Goal: Information Seeking & Learning: Learn about a topic

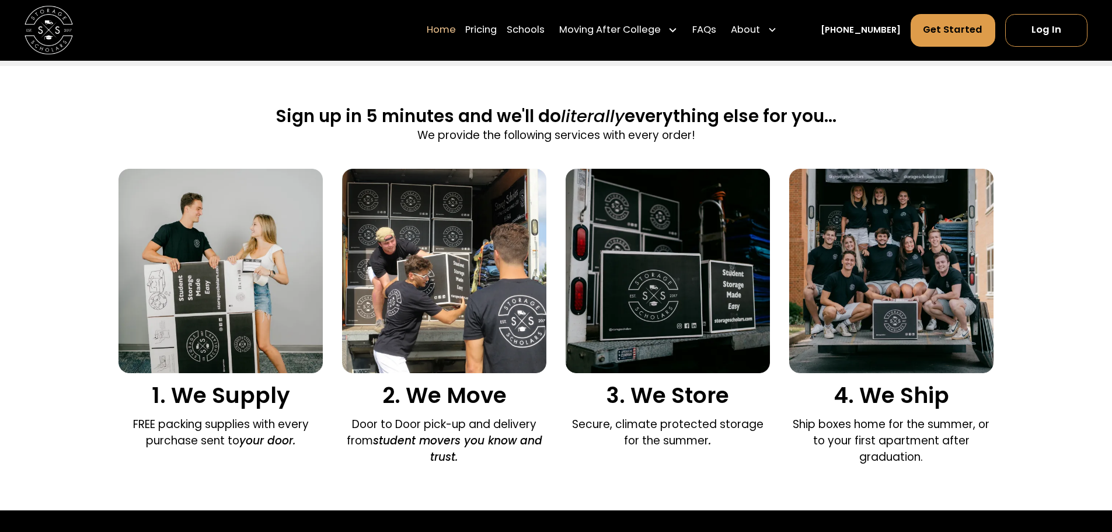
scroll to position [759, 0]
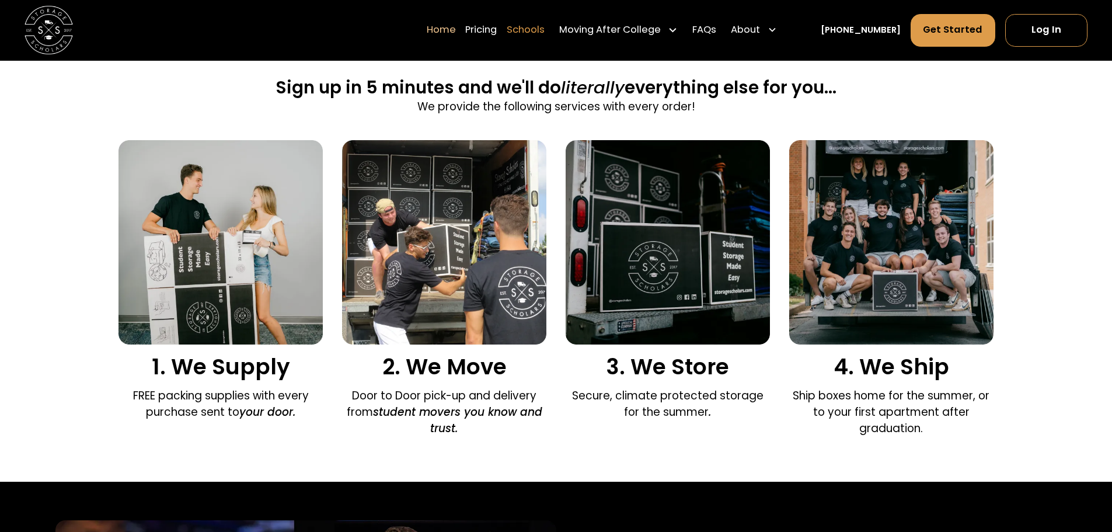
click at [532, 31] on link "Schools" at bounding box center [526, 30] width 38 height 34
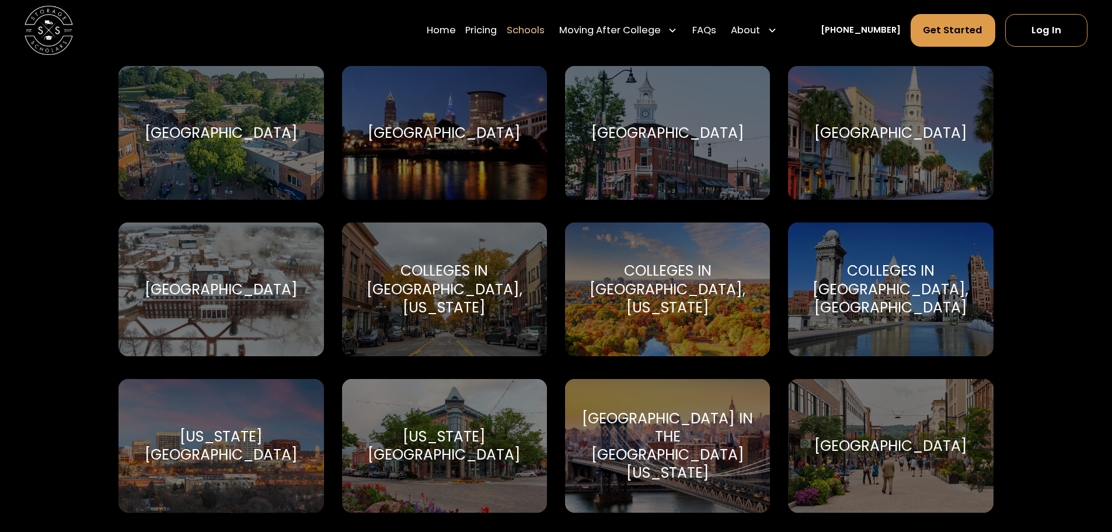
scroll to position [1343, 0]
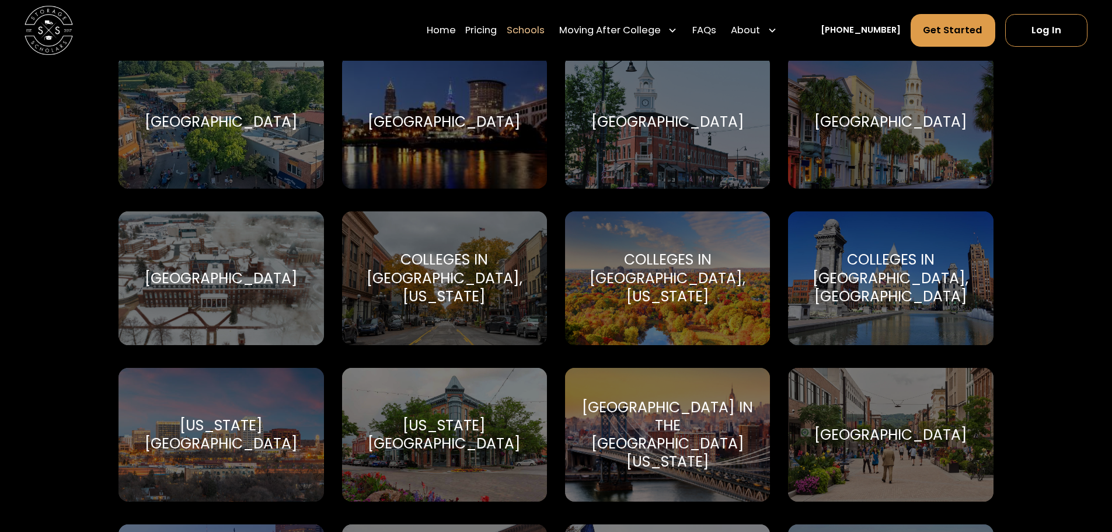
click at [452, 266] on div "Colleges in Ann Arbor, Michigan" at bounding box center [445, 277] width 176 height 55
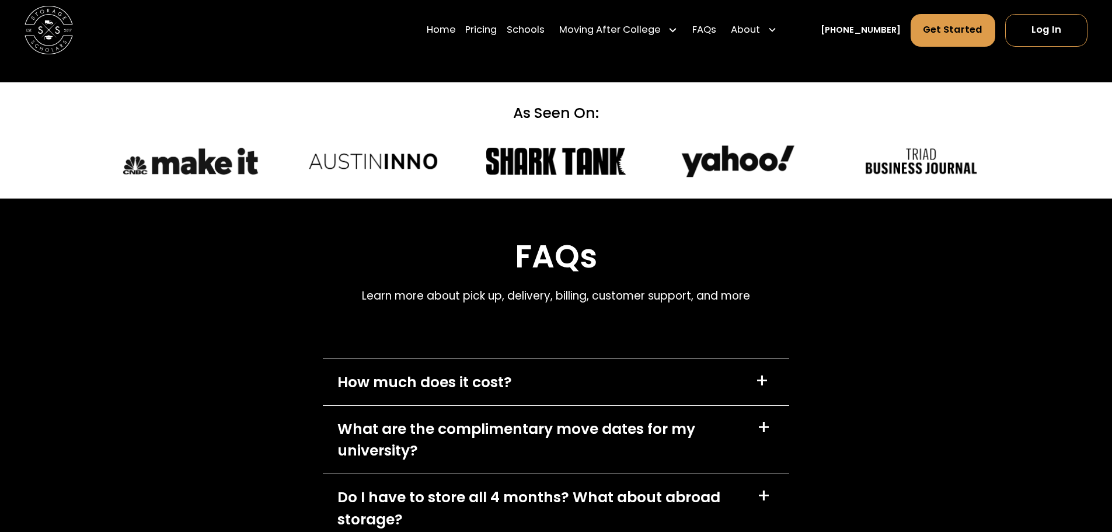
scroll to position [5079, 0]
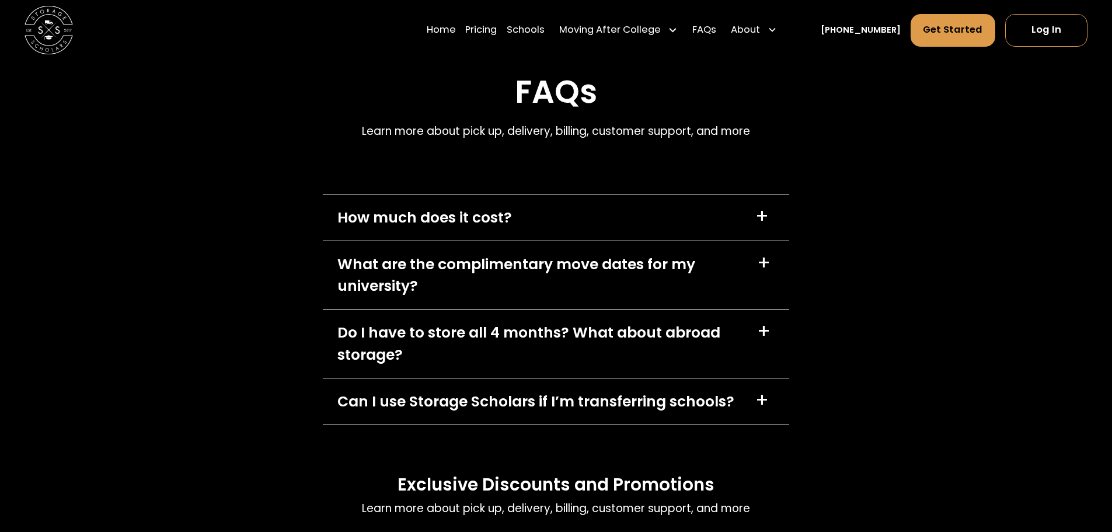
click at [762, 207] on div "+" at bounding box center [761, 216] width 13 height 19
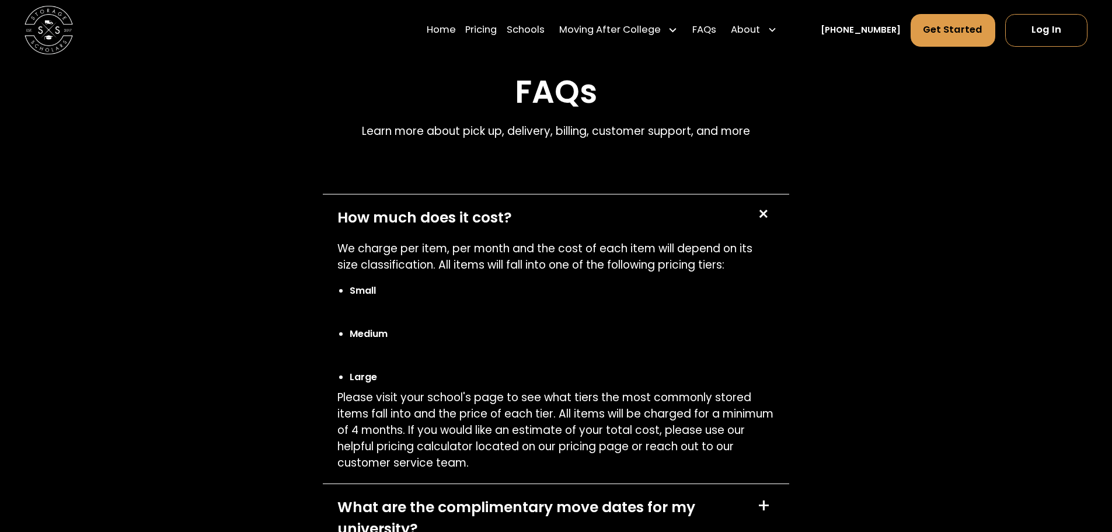
click at [764, 203] on div "+" at bounding box center [762, 214] width 23 height 23
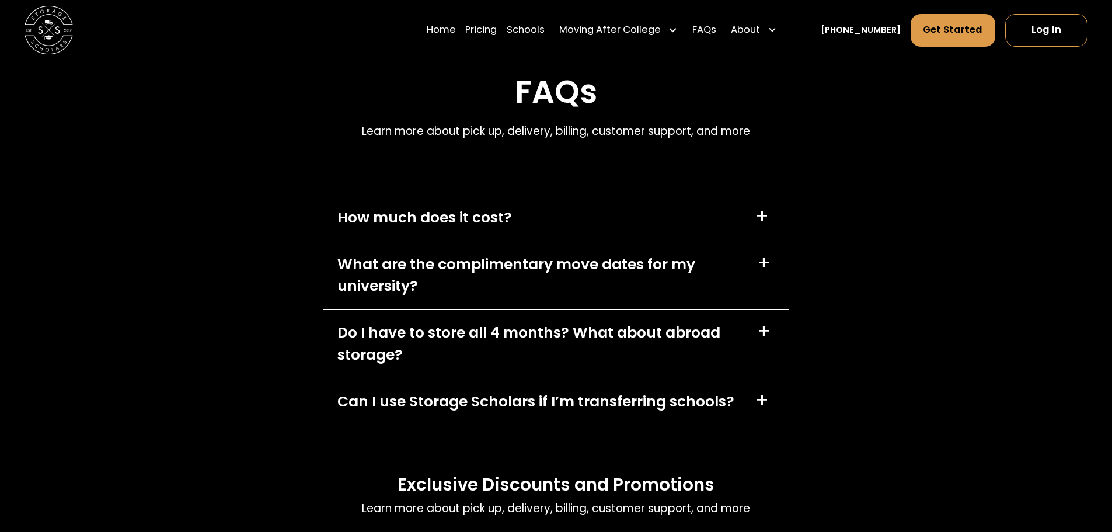
click at [767, 253] on div "+" at bounding box center [763, 262] width 13 height 19
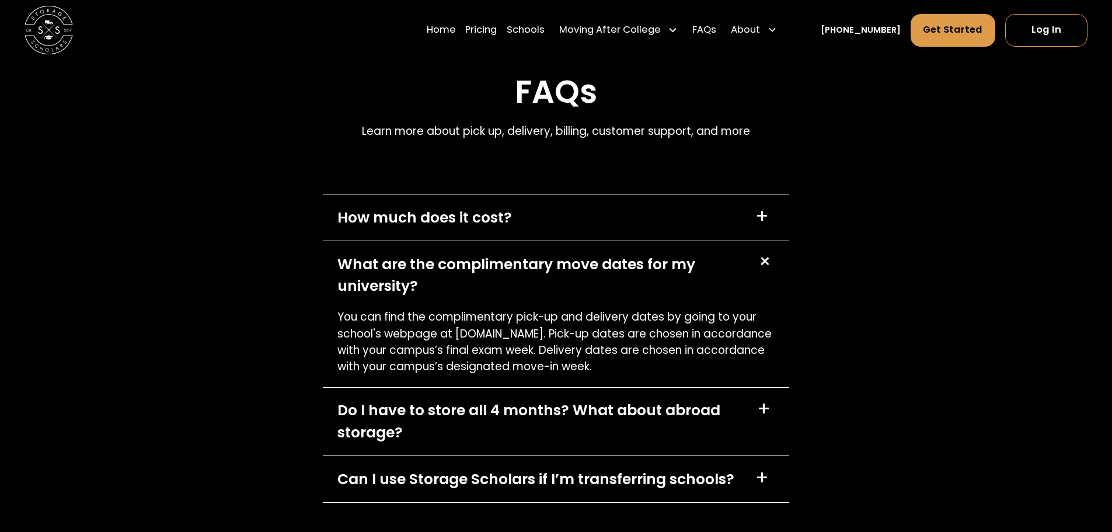
click at [766, 250] on div "+" at bounding box center [764, 261] width 23 height 23
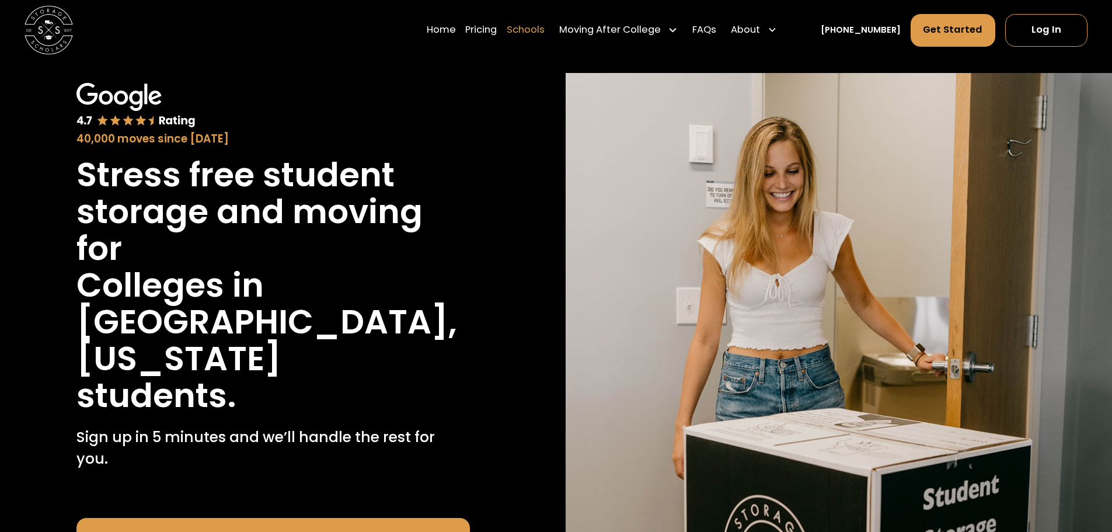
scroll to position [0, 0]
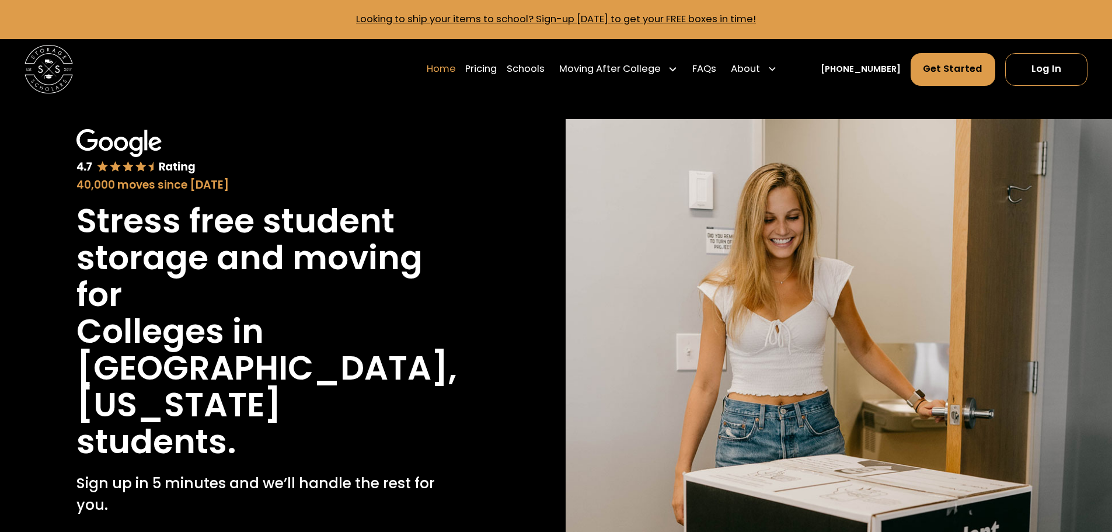
click at [455, 68] on link "Home" at bounding box center [441, 69] width 29 height 34
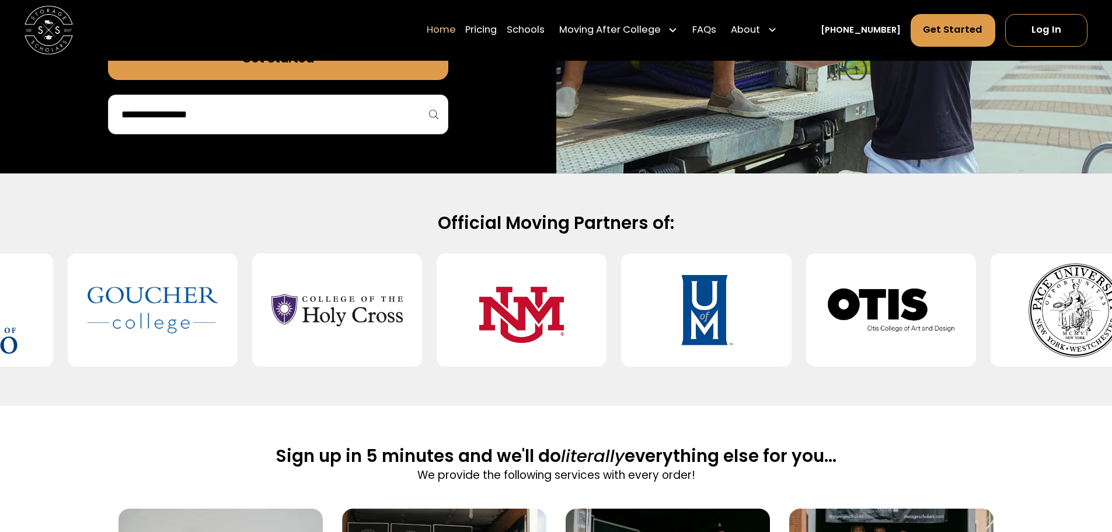
scroll to position [350, 0]
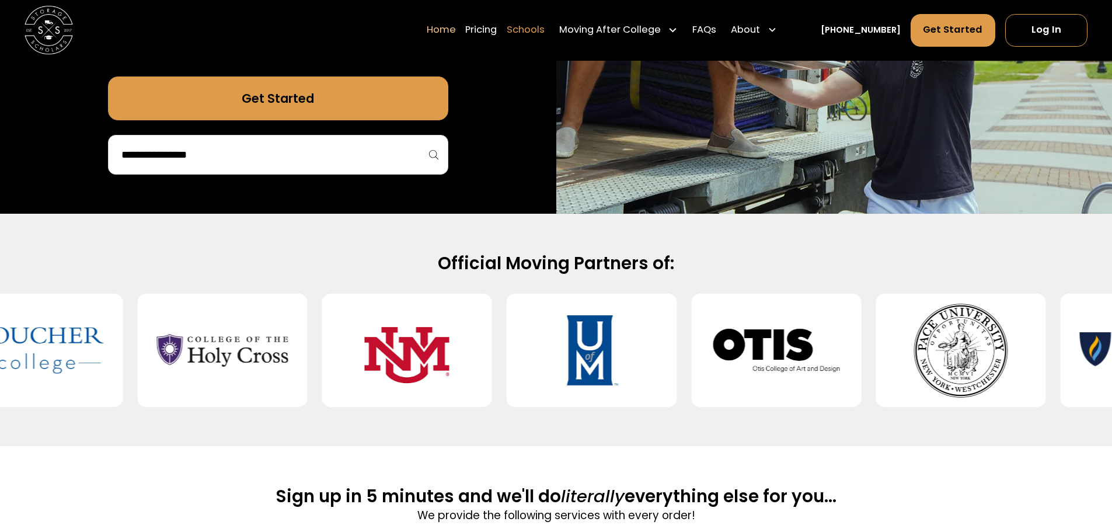
click at [545, 30] on link "Schools" at bounding box center [526, 30] width 38 height 34
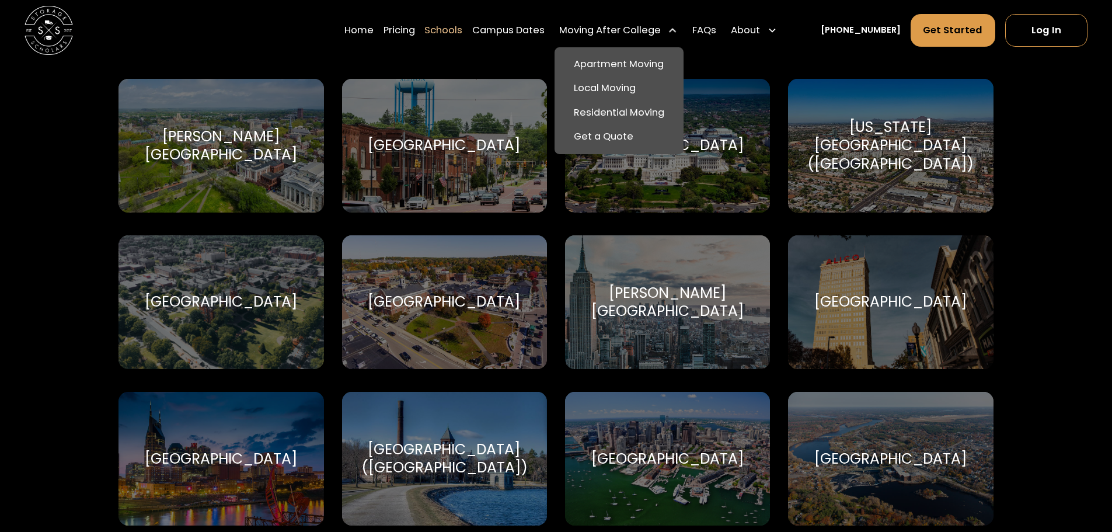
scroll to position [525, 0]
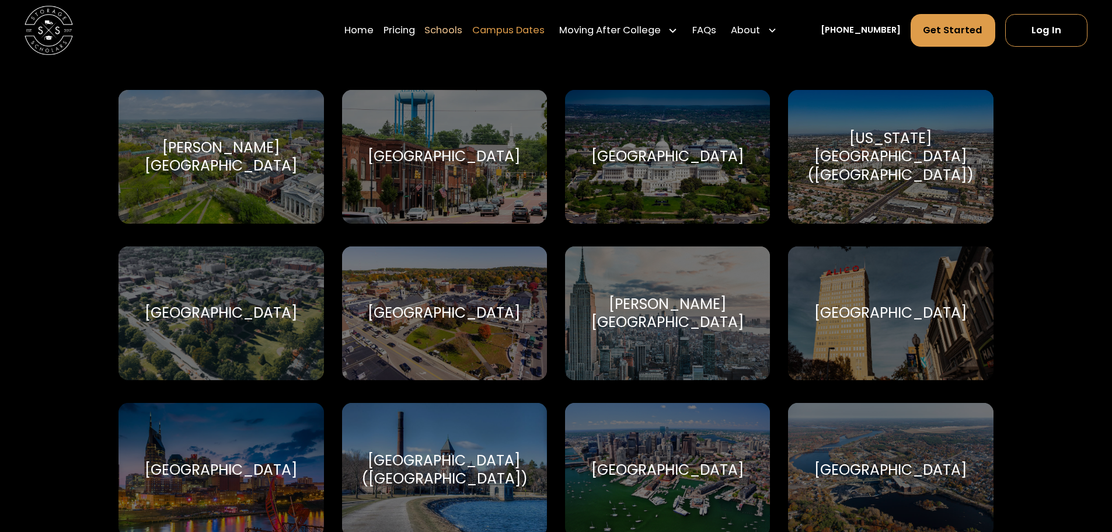
click at [521, 30] on link "Campus Dates" at bounding box center [508, 30] width 72 height 34
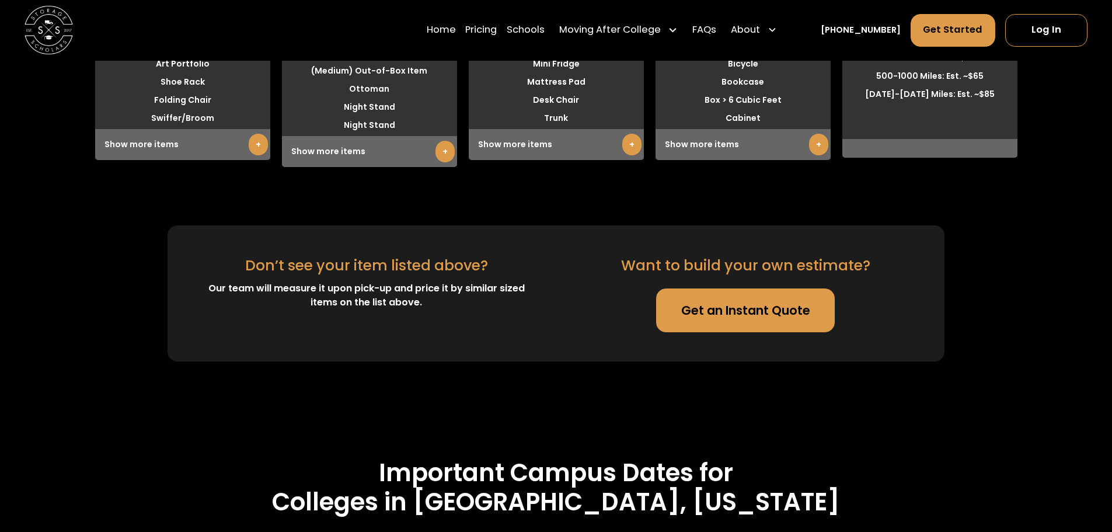
scroll to position [3357, 0]
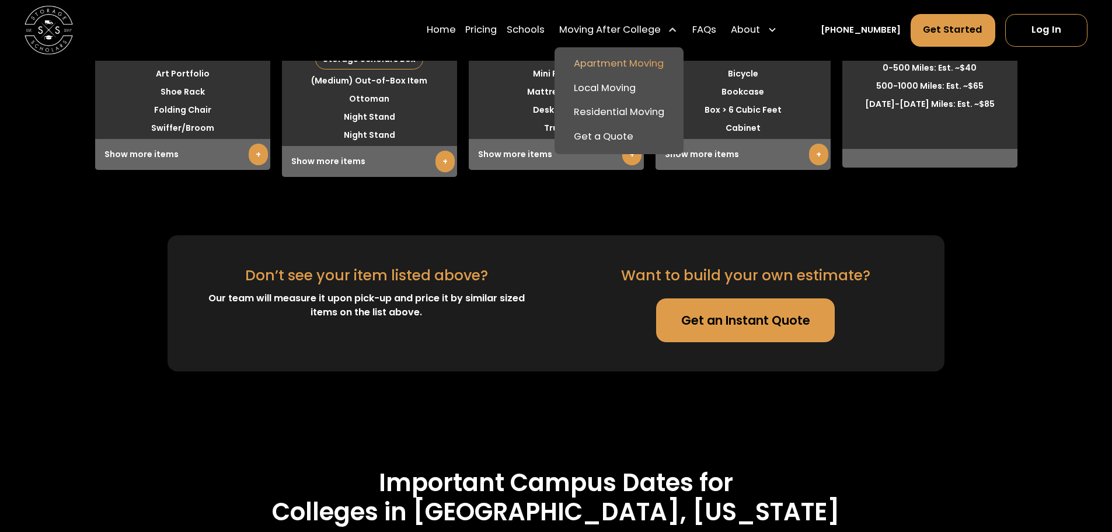
click at [623, 62] on link "Apartment Moving" at bounding box center [619, 64] width 120 height 25
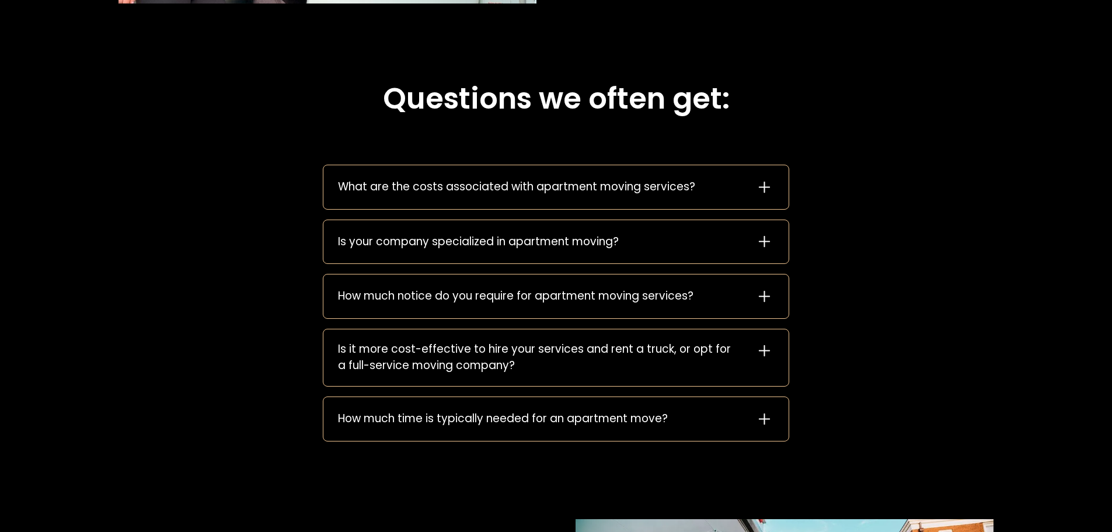
scroll to position [1693, 0]
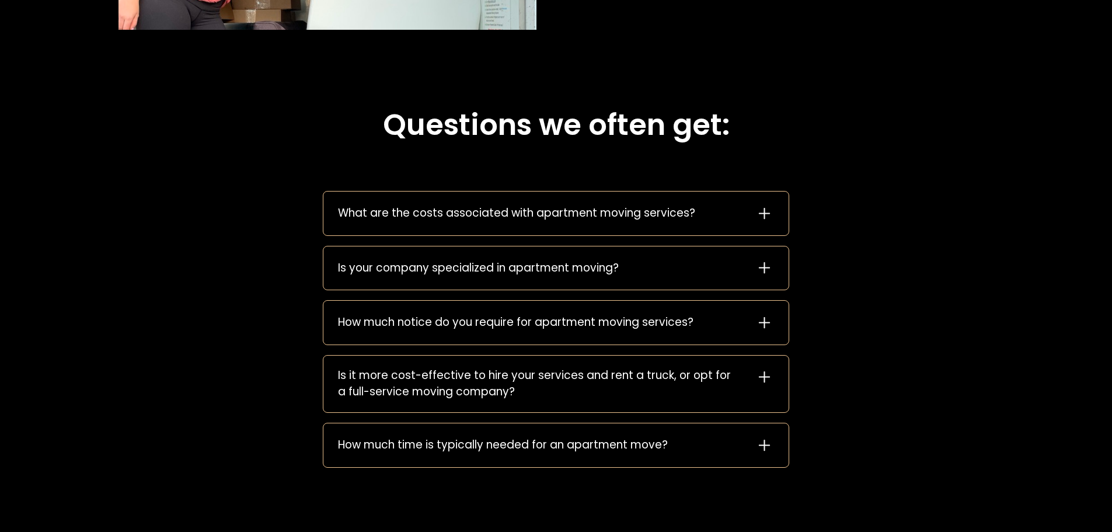
click at [768, 214] on icon at bounding box center [764, 213] width 19 height 19
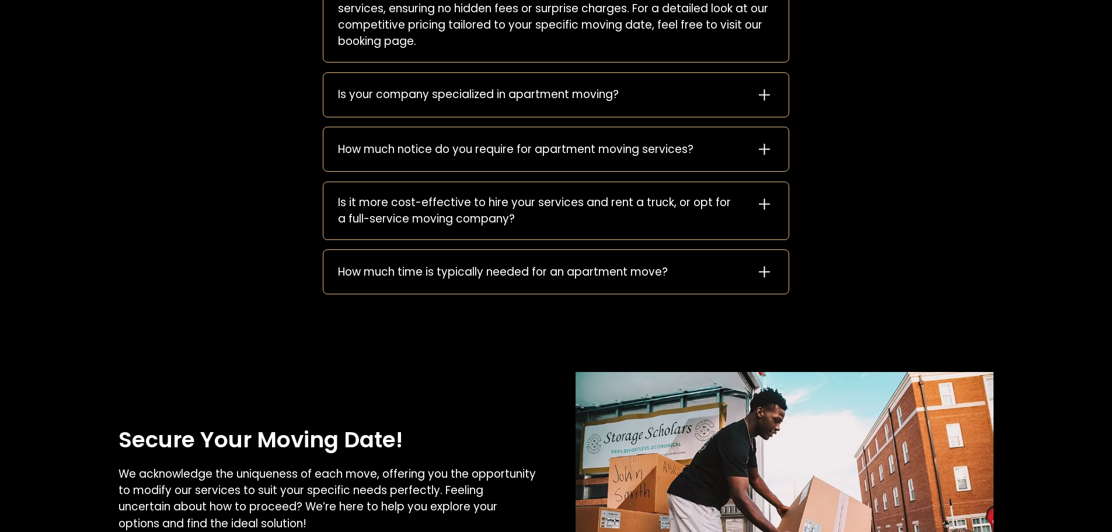
scroll to position [1985, 0]
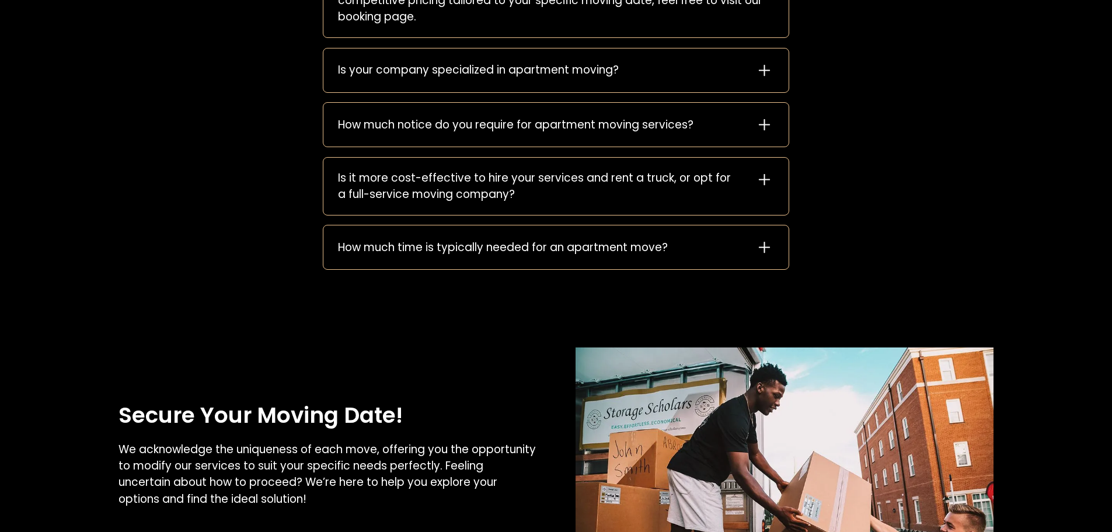
click at [760, 72] on icon at bounding box center [764, 70] width 19 height 19
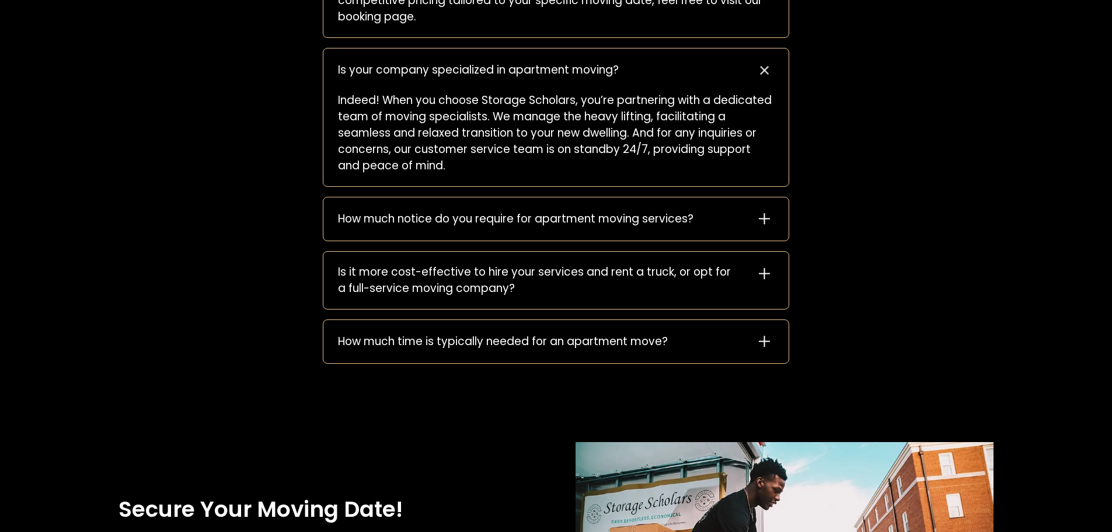
click at [771, 220] on icon at bounding box center [764, 218] width 19 height 19
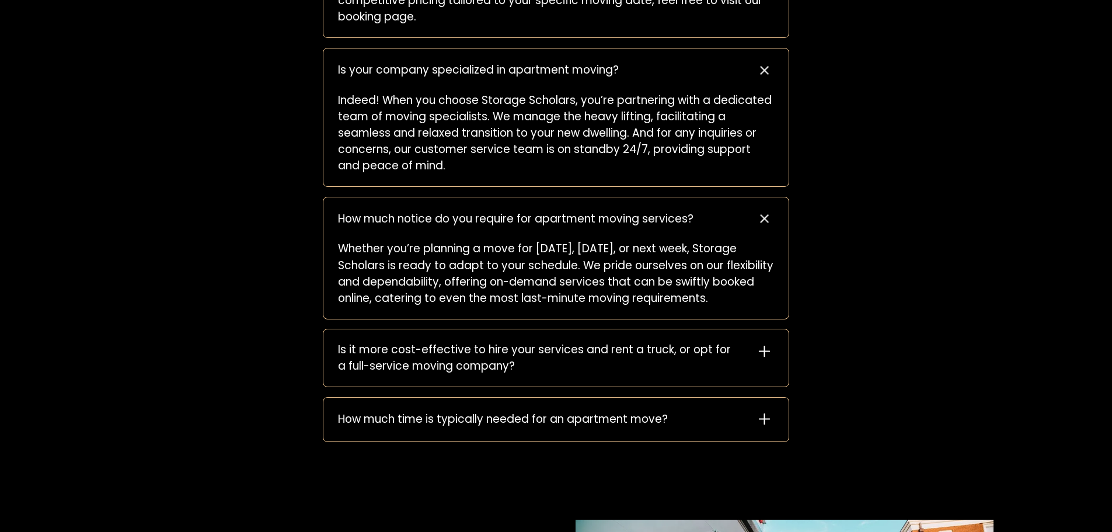
click at [761, 356] on icon at bounding box center [764, 351] width 19 height 19
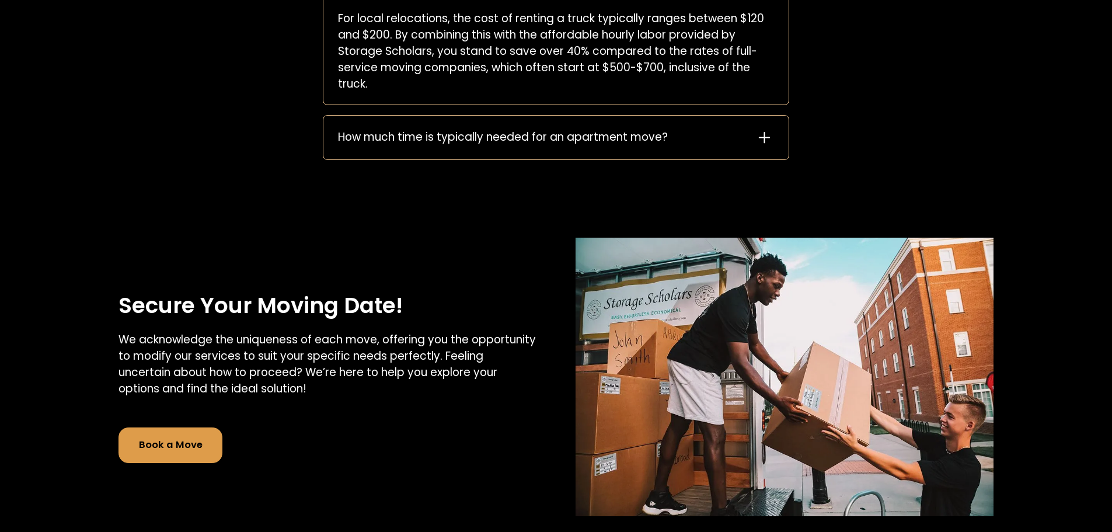
scroll to position [2394, 0]
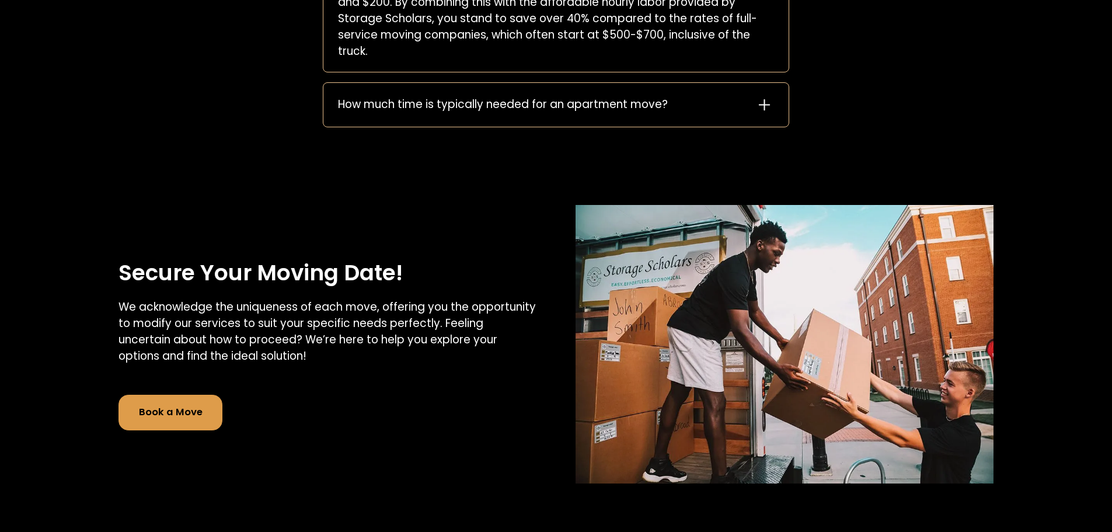
click at [764, 110] on icon at bounding box center [764, 104] width 11 height 11
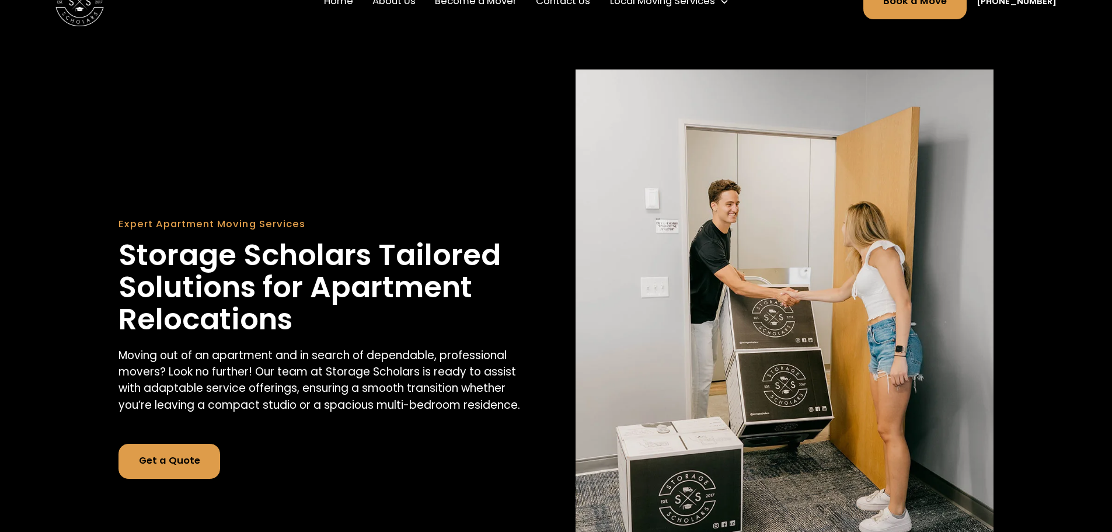
scroll to position [0, 0]
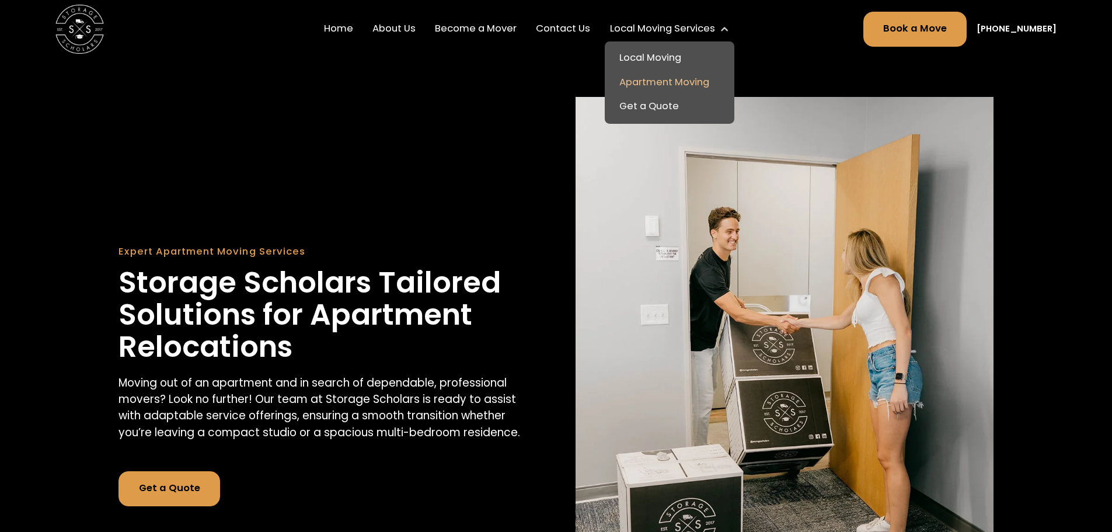
click at [656, 55] on link "Local Moving" at bounding box center [670, 58] width 120 height 25
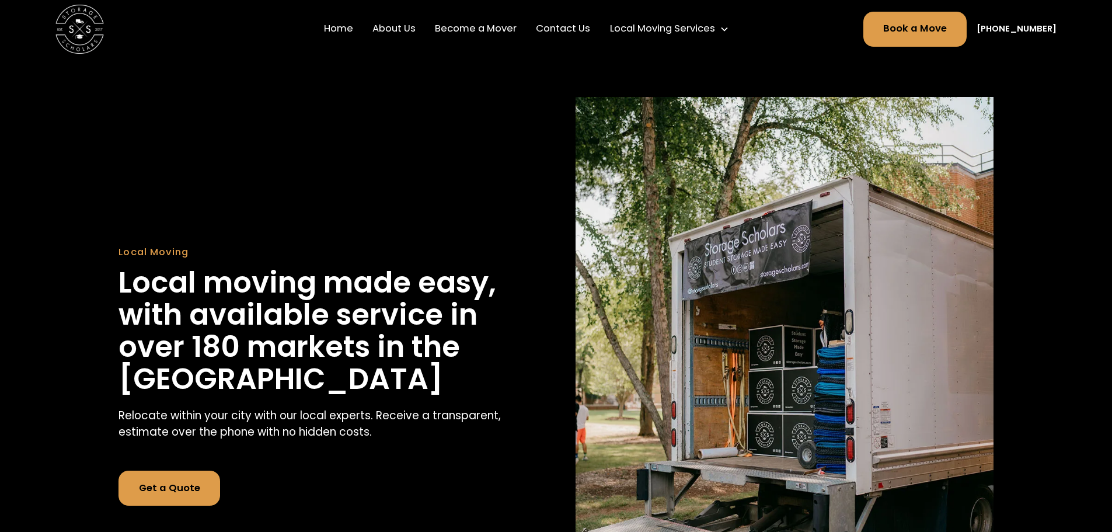
click at [75, 27] on img "home" at bounding box center [79, 29] width 48 height 48
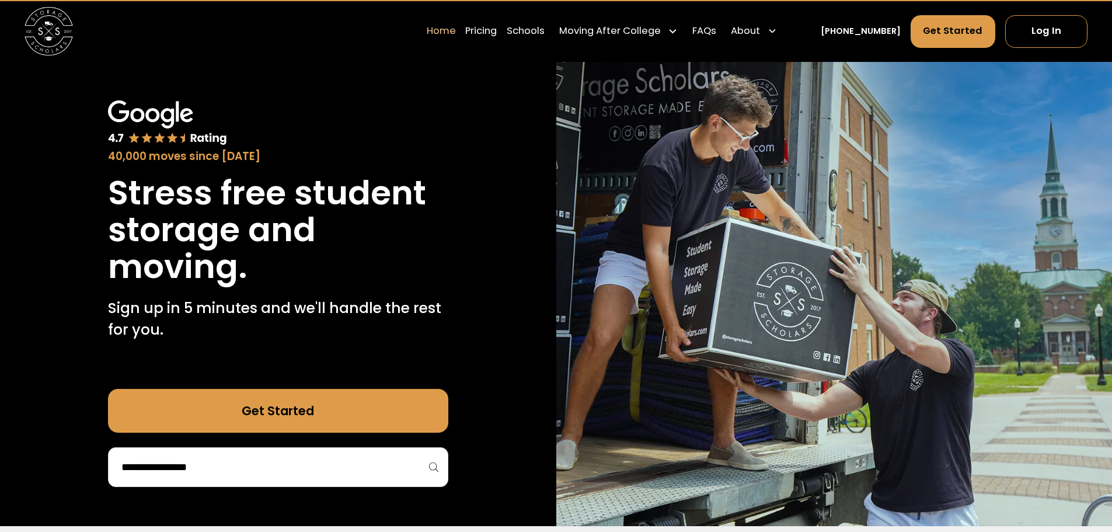
scroll to position [58, 0]
